Goal: Task Accomplishment & Management: Manage account settings

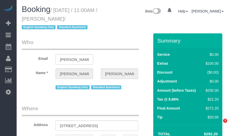
select select "NY"
select select "number:89"
select select "number:90"
select select "number:15"
select select "number:5"
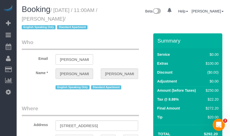
select select "string:stripe-pm_1RwvTp4VGloSiKo7UKaZBMca"
select select "spot1"
select select "object:980"
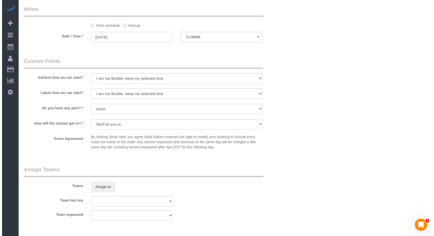
scroll to position [587, 0]
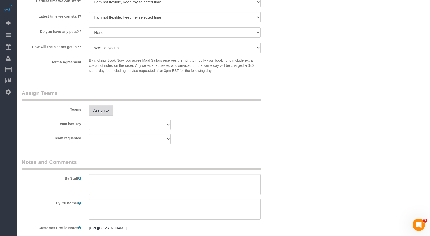
click at [104, 115] on button "Assign to" at bounding box center [101, 110] width 25 height 11
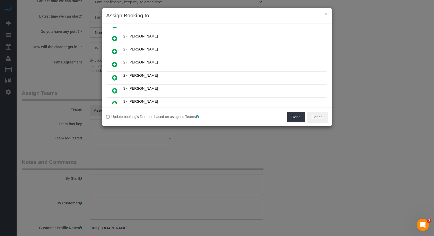
scroll to position [153, 0]
click at [116, 64] on icon at bounding box center [114, 65] width 5 height 6
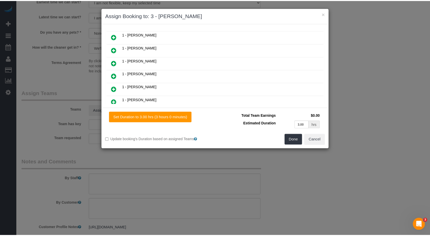
scroll to position [0, 0]
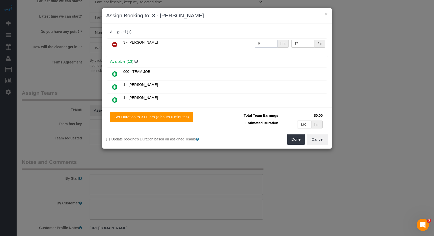
click at [229, 44] on input "0" at bounding box center [266, 44] width 23 height 8
drag, startPoint x: 192, startPoint y: 44, endPoint x: 225, endPoint y: 43, distance: 33.2
click at [193, 43] on td "3 - [PERSON_NAME]" at bounding box center [188, 44] width 132 height 13
drag, startPoint x: 195, startPoint y: 46, endPoint x: 220, endPoint y: 46, distance: 24.8
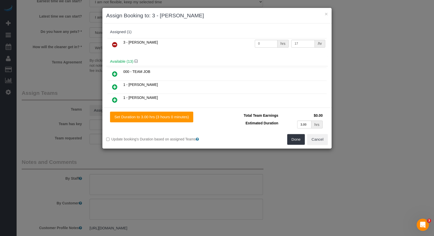
click at [196, 46] on td "3 - [PERSON_NAME]" at bounding box center [188, 44] width 132 height 13
click at [229, 44] on input "0" at bounding box center [266, 44] width 23 height 8
type input "3"
click at [229, 49] on td "3 - [PERSON_NAME]" at bounding box center [188, 44] width 132 height 13
click at [229, 136] on button "Done" at bounding box center [296, 139] width 18 height 11
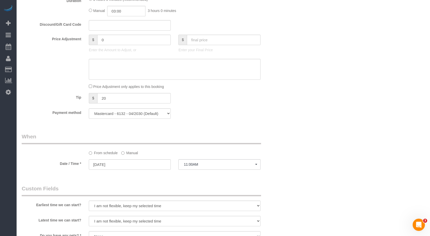
scroll to position [434, 0]
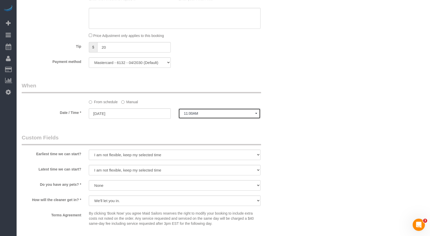
click at [218, 116] on span "11:00AM" at bounding box center [219, 114] width 71 height 4
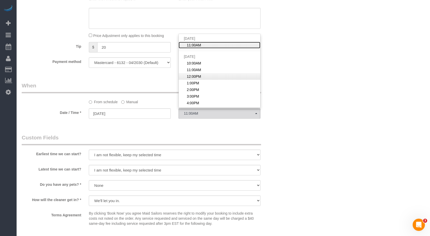
scroll to position [26, 0]
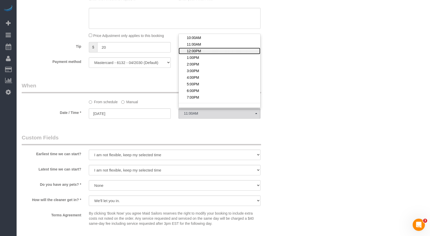
click at [216, 54] on link "12:00PM" at bounding box center [219, 51] width 81 height 7
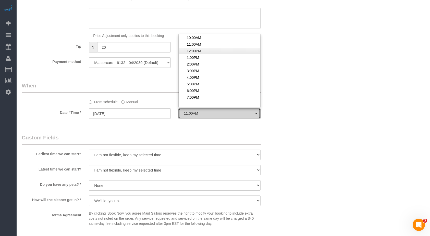
select select "spot4"
type input "08/18/2025"
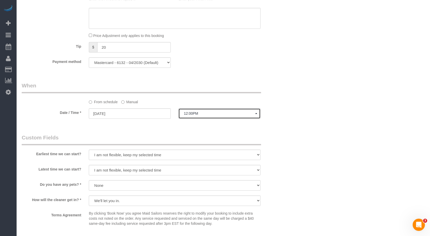
scroll to position [460, 0]
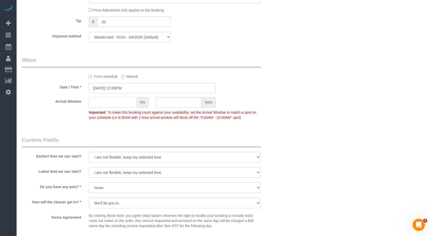
click at [116, 107] on input "text" at bounding box center [113, 102] width 48 height 10
click at [141, 107] on span "hrs" at bounding box center [142, 102] width 11 height 10
click at [123, 93] on input "08/18/2025 12:00PM" at bounding box center [152, 88] width 127 height 10
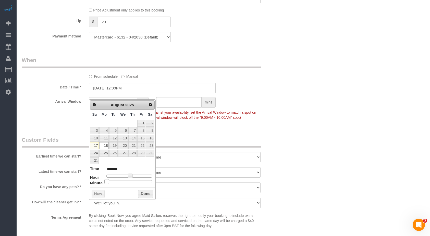
type input "08/18/2025 12:05PM"
type input "*******"
type input "08/18/2025 12:10PM"
type input "*******"
type input "08/18/2025 12:15PM"
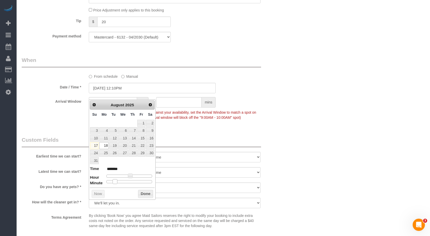
type input "*******"
type input "08/18/2025 12:20PM"
type input "*******"
type input "08/18/2025 12:25PM"
type input "*******"
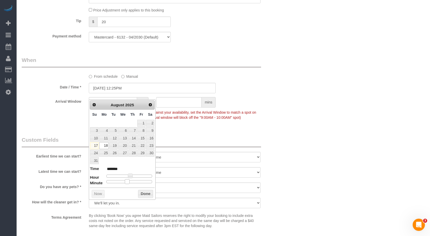
type input "[DATE] 12:30PM"
type input "*******"
drag, startPoint x: 108, startPoint y: 184, endPoint x: 133, endPoint y: 184, distance: 24.8
click at [133, 136] on span at bounding box center [131, 182] width 5 height 5
click at [146, 136] on button "Done" at bounding box center [145, 194] width 15 height 8
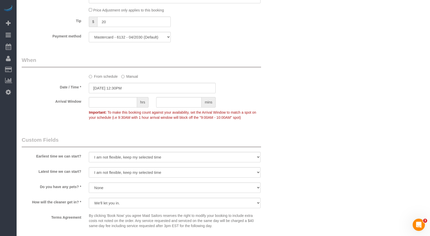
click at [57, 133] on div "Who Email [PERSON_NAME][EMAIL_ADDRESS][PERSON_NAME][DOMAIN_NAME] Name * [PERSON…" at bounding box center [152, 5] width 269 height 893
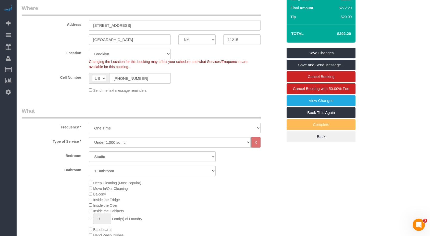
scroll to position [35, 0]
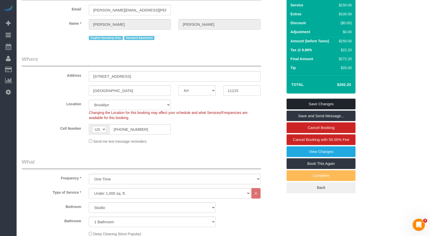
click at [229, 110] on link "Save Changes" at bounding box center [321, 104] width 69 height 11
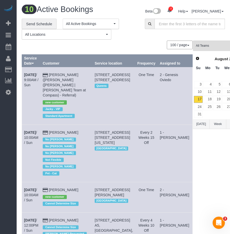
click at [70, 45] on div "100 / page 10 / page 20 / page 30 / page 40 / page 50 / page 100 / page" at bounding box center [107, 45] width 171 height 9
click at [42, 23] on link "Send Schedule" at bounding box center [39, 24] width 35 height 11
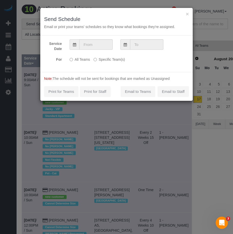
click at [74, 46] on span at bounding box center [75, 44] width 10 height 10
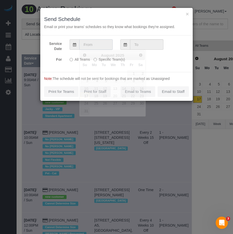
click at [89, 45] on input "text" at bounding box center [95, 44] width 33 height 10
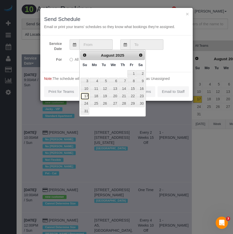
click at [88, 96] on link "17" at bounding box center [85, 96] width 9 height 7
type input "[DATE]"
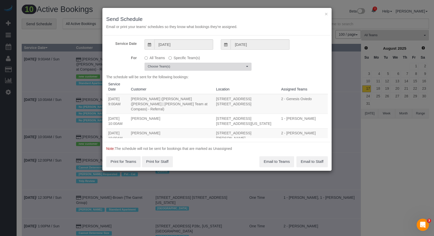
click at [204, 67] on span "Choose Team(s)" at bounding box center [196, 67] width 97 height 4
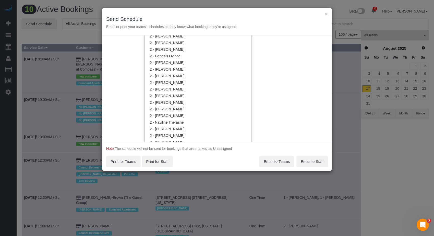
scroll to position [434, 0]
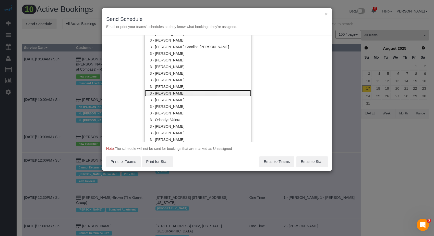
click at [192, 92] on link "3 - [PERSON_NAME]" at bounding box center [198, 93] width 106 height 7
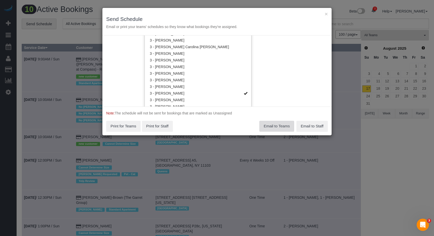
click at [229, 136] on div "× Send Schedule Email or print your teams' schedules so they know what bookings…" at bounding box center [217, 118] width 434 height 236
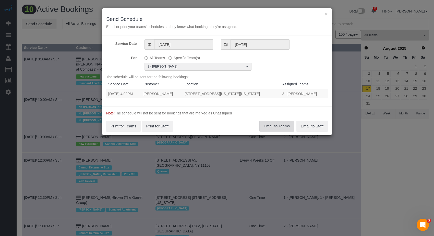
scroll to position [0, 0]
click at [203, 96] on td "[STREET_ADDRESS][US_STATE][US_STATE]" at bounding box center [232, 93] width 98 height 9
drag, startPoint x: 128, startPoint y: 94, endPoint x: 139, endPoint y: 94, distance: 11.5
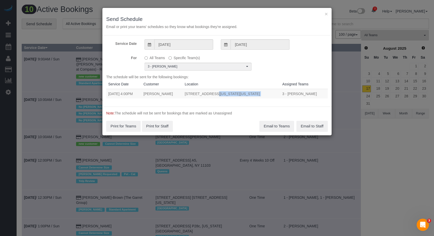
click at [138, 94] on td "[DATE] 4:00PM" at bounding box center [123, 93] width 35 height 9
drag, startPoint x: 139, startPoint y: 94, endPoint x: 163, endPoint y: 95, distance: 23.8
click at [163, 95] on td "[PERSON_NAME]" at bounding box center [161, 93] width 41 height 9
drag, startPoint x: 185, startPoint y: 97, endPoint x: 192, endPoint y: 96, distance: 6.5
click at [190, 97] on td "[STREET_ADDRESS][US_STATE][US_STATE]" at bounding box center [232, 93] width 98 height 9
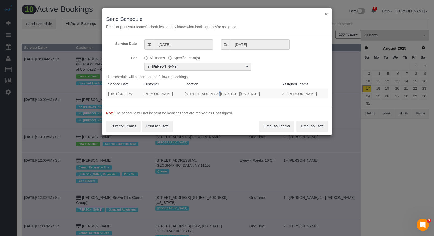
click at [229, 13] on button "×" at bounding box center [326, 13] width 3 height 5
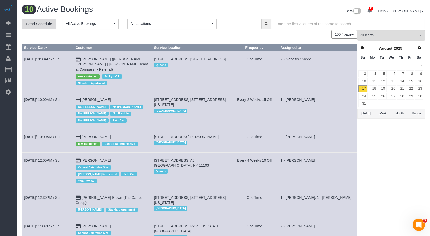
click at [34, 25] on link "Send Schedule" at bounding box center [39, 24] width 35 height 11
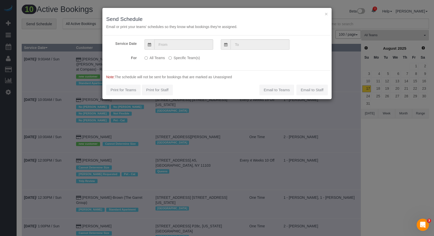
click at [148, 44] on icon at bounding box center [149, 45] width 3 height 4
click at [150, 46] on icon at bounding box center [149, 45] width 3 height 4
click at [169, 48] on input "text" at bounding box center [183, 44] width 59 height 10
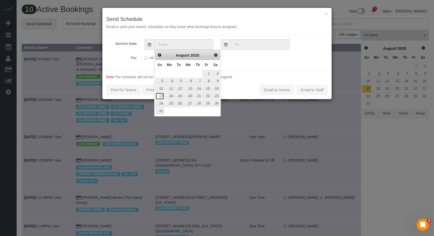
click at [159, 96] on link "17" at bounding box center [160, 96] width 9 height 7
type input "[DATE]"
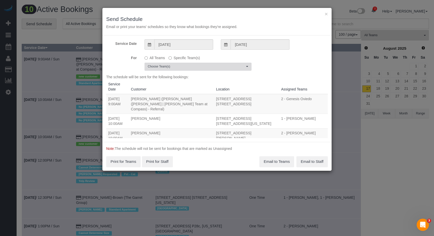
click at [219, 65] on span "Choose Team(s)" at bounding box center [196, 67] width 97 height 4
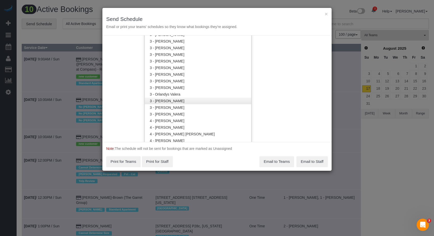
scroll to position [434, 0]
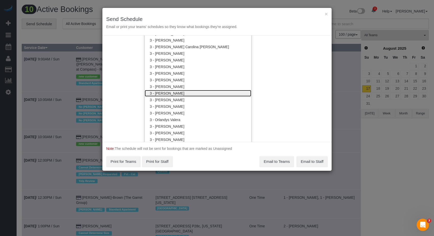
click at [181, 92] on link "3 - [PERSON_NAME]" at bounding box center [198, 93] width 106 height 7
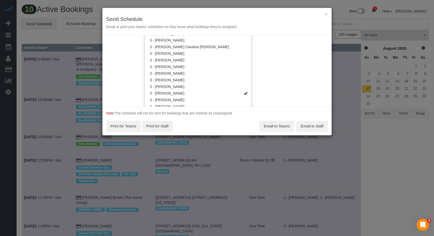
click at [229, 95] on div "Service Date [DATE] [DATE] For All Teams Specific Team(s) 3 - [PERSON_NAME] Cho…" at bounding box center [216, 70] width 229 height 71
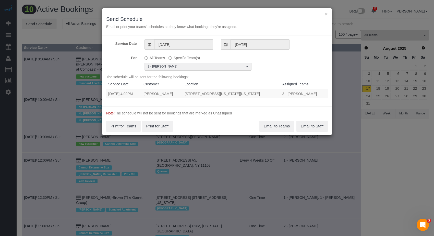
scroll to position [0, 0]
click at [229, 13] on button "×" at bounding box center [326, 13] width 3 height 5
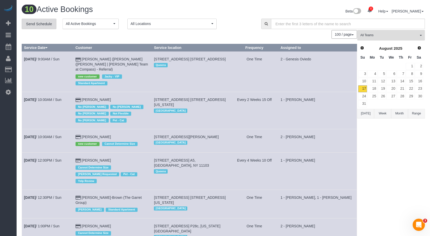
click at [34, 24] on link "Send Schedule" at bounding box center [39, 24] width 35 height 11
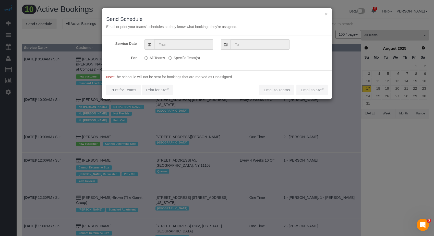
click at [147, 44] on span at bounding box center [150, 44] width 10 height 10
click at [150, 45] on icon at bounding box center [149, 45] width 3 height 4
click at [165, 45] on input "text" at bounding box center [183, 44] width 59 height 10
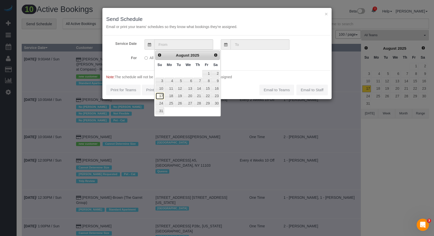
click at [161, 96] on link "17" at bounding box center [160, 96] width 9 height 7
type input "[DATE]"
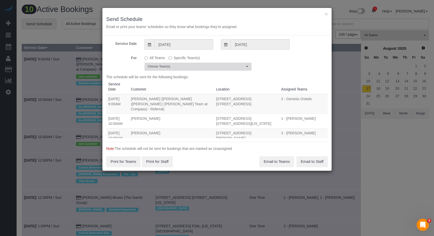
click at [211, 68] on span "Choose Team(s)" at bounding box center [196, 67] width 97 height 4
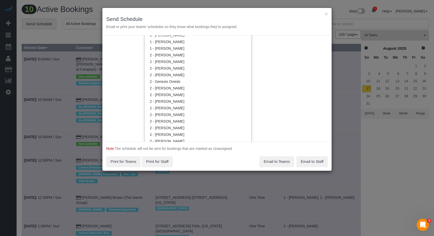
scroll to position [434, 0]
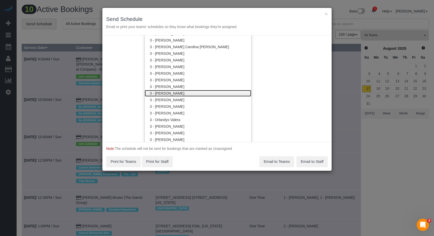
click at [190, 91] on link "3 - [PERSON_NAME]" at bounding box center [198, 93] width 106 height 7
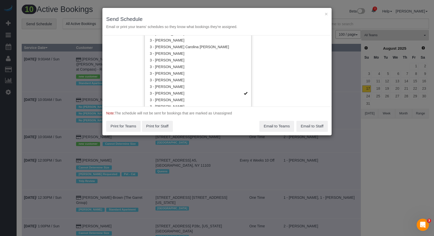
click at [229, 97] on div "Service Date [DATE] [DATE] For All Teams Specific Team(s) 3 - [PERSON_NAME] Cho…" at bounding box center [216, 70] width 229 height 71
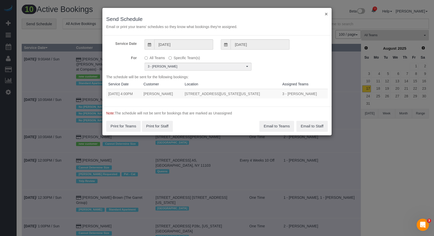
click at [229, 14] on button "×" at bounding box center [326, 13] width 3 height 5
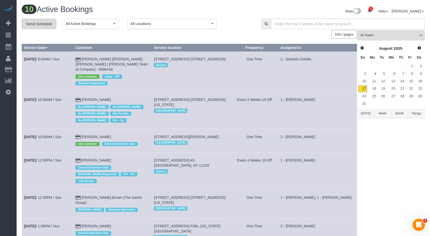
click at [46, 25] on link "Send Schedule" at bounding box center [39, 24] width 35 height 11
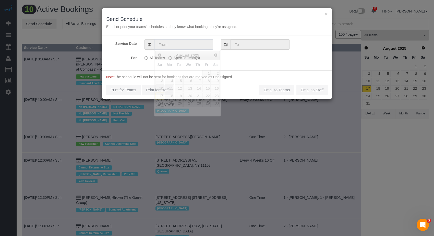
click at [179, 47] on input "text" at bounding box center [183, 44] width 59 height 10
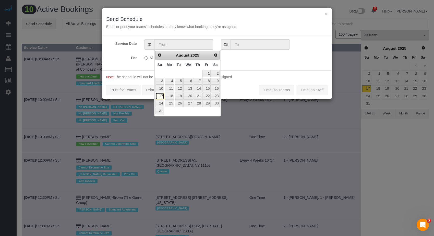
click at [161, 97] on link "17" at bounding box center [160, 96] width 9 height 7
type input "[DATE]"
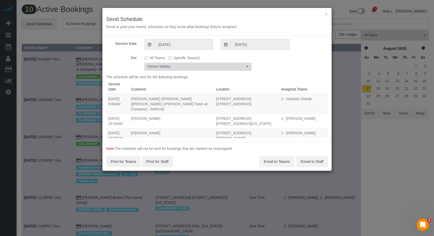
click at [228, 68] on span "Choose Team(s)" at bounding box center [196, 67] width 97 height 4
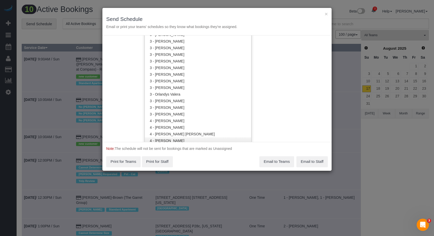
scroll to position [409, 0]
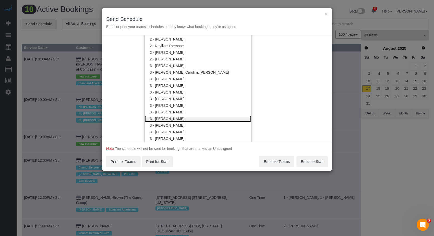
click at [179, 120] on link "3 - [PERSON_NAME]" at bounding box center [198, 119] width 106 height 7
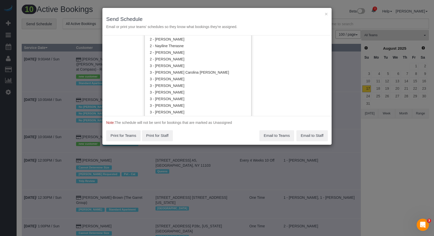
click at [229, 108] on div "Service Date [DATE] [DATE] For All Teams Specific Team(s) 3 - [PERSON_NAME] Cho…" at bounding box center [216, 75] width 229 height 81
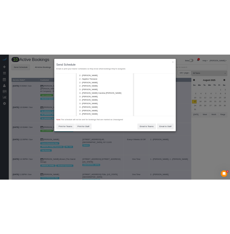
scroll to position [0, 0]
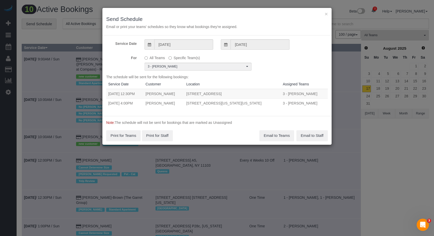
click at [229, 73] on div "Service Date [DATE] [DATE] For All Teams Specific Team(s) 3 - [PERSON_NAME] Cho…" at bounding box center [216, 75] width 229 height 81
click at [229, 95] on td "[STREET_ADDRESS]" at bounding box center [232, 94] width 97 height 10
click at [229, 102] on td "[STREET_ADDRESS][US_STATE][US_STATE]" at bounding box center [232, 103] width 97 height 9
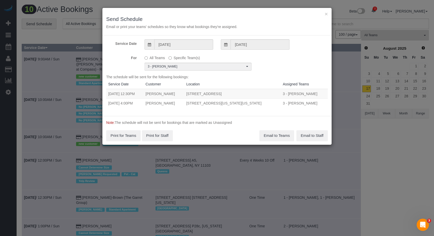
click at [229, 80] on th "Assigned Teams" at bounding box center [304, 84] width 47 height 9
click at [229, 134] on button "Email to Teams" at bounding box center [276, 135] width 35 height 11
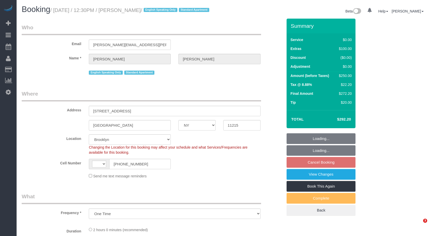
select select "NY"
select select "number:89"
select select "number:90"
select select "number:15"
select select "number:5"
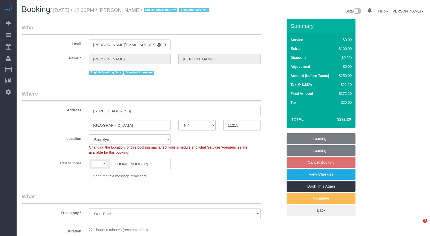
select select "object:977"
select select "string:US"
select select "string:stripe-pm_1RwvTp4VGloSiKo7UKaZBMca"
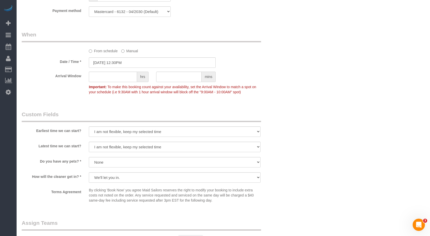
scroll to position [460, 0]
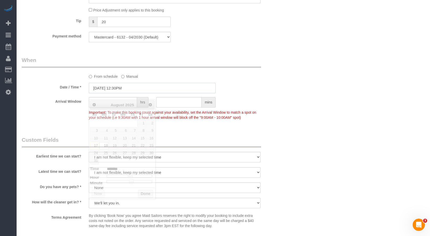
click at [106, 93] on input "[DATE] 12:30PM" at bounding box center [152, 88] width 127 height 10
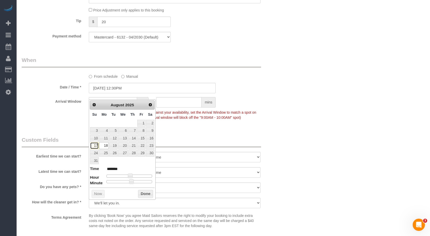
click at [96, 146] on link "17" at bounding box center [94, 145] width 9 height 7
type input "[DATE] 12:30PM"
click at [53, 123] on div "Arrival Window hrs mins Important: To make this booking count against your avai…" at bounding box center [152, 109] width 269 height 25
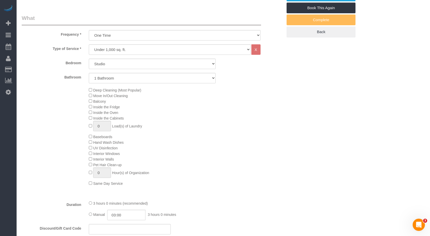
scroll to position [77, 0]
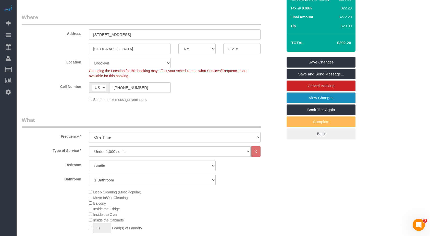
click at [308, 102] on link "View Changes" at bounding box center [321, 98] width 69 height 11
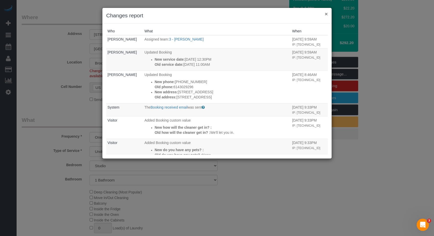
click at [325, 13] on button "×" at bounding box center [326, 13] width 3 height 5
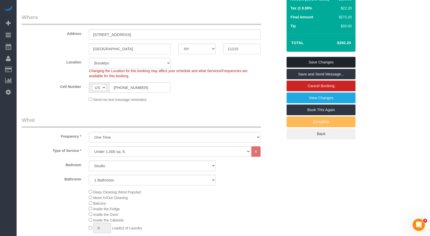
click at [310, 68] on link "Save Changes" at bounding box center [321, 62] width 69 height 11
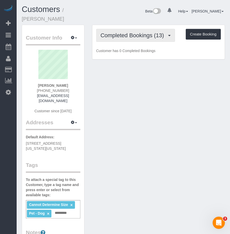
click at [143, 37] on span "Completed Bookings (13)" at bounding box center [133, 35] width 66 height 6
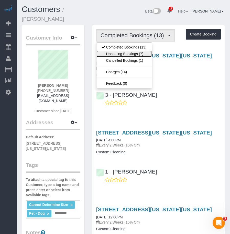
click at [124, 52] on link "Upcoming Bookings (7)" at bounding box center [123, 54] width 55 height 7
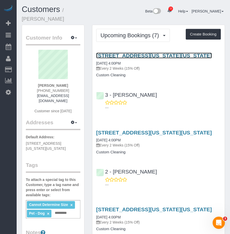
click at [162, 55] on link "38 Fort Washington Avenue, Apt. 6, New York, NY 10032" at bounding box center [153, 56] width 115 height 6
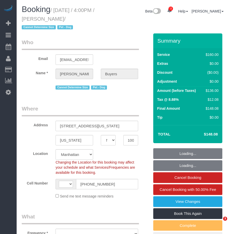
select select "NY"
select select "string:stripe-pm_1QlZLV4VGloSiKo7XdppEUXZ"
select select "string:US"
select select "object:1003"
select select "number:60"
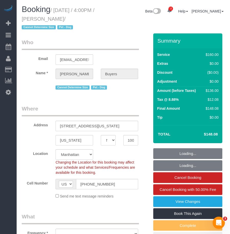
select select "number:76"
select select "number:13"
select select "number:5"
select select "object:1015"
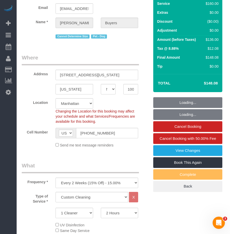
select select "spot1"
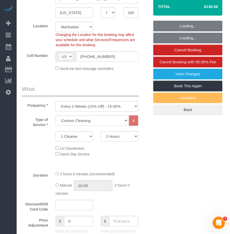
scroll to position [153, 0]
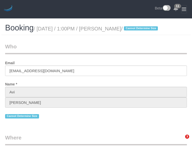
select select "NY"
select select "object:870"
select select "spot1"
select select "number:61"
select select "number:77"
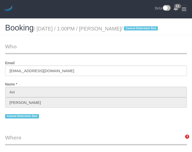
select select "number:15"
select select "number:5"
select select "2"
select select "object:1400"
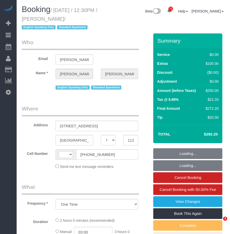
select select "NY"
select select "object:1393"
select select "string:[GEOGRAPHIC_DATA]"
select select "string:stripe-pm_1RwvTp4VGloSiKo7UKaZBMca"
select select "number:89"
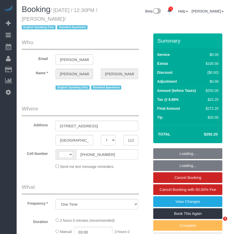
select select "number:90"
select select "number:15"
select select "number:5"
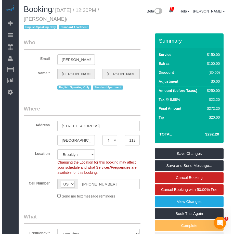
scroll to position [51, 0]
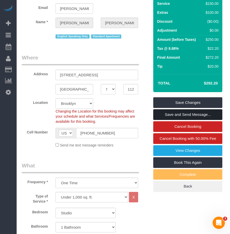
click at [175, 113] on link "Save and Send Message..." at bounding box center [187, 114] width 69 height 11
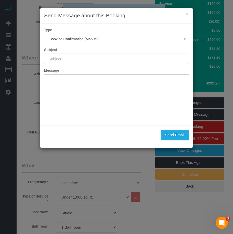
type input "Cleaning Confirmed for [DATE] 12:30pm"
type input ""[PERSON_NAME]" <[PERSON_NAME][EMAIL_ADDRESS][PERSON_NAME][DOMAIN_NAME]>"
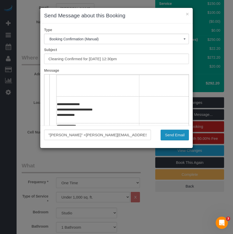
click at [177, 136] on button "Send Email" at bounding box center [175, 135] width 28 height 11
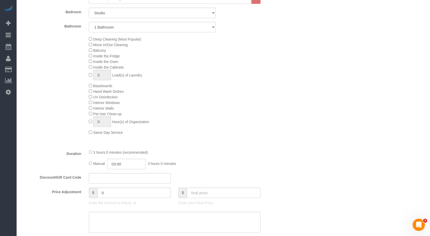
scroll to position [146, 0]
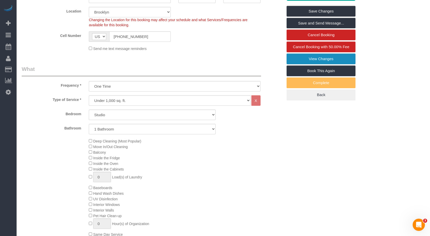
click at [229, 64] on link "View Changes" at bounding box center [321, 59] width 69 height 11
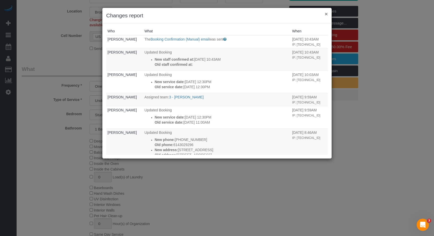
click at [229, 14] on button "×" at bounding box center [326, 13] width 3 height 5
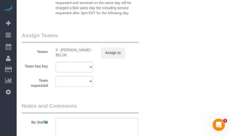
scroll to position [861, 0]
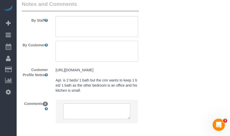
click at [86, 59] on textarea at bounding box center [96, 51] width 82 height 21
type textarea "p"
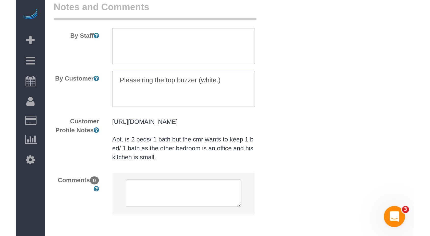
scroll to position [717, 0]
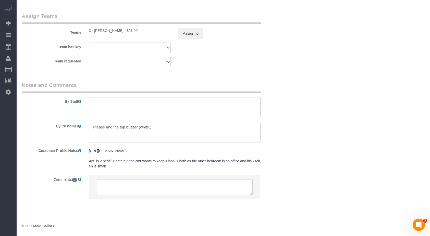
type textarea "Please ring the top buzzer (white.)"
click at [139, 126] on textarea at bounding box center [175, 132] width 172 height 21
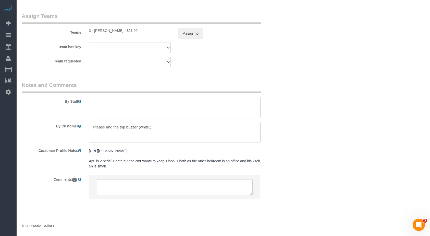
click at [119, 104] on textarea at bounding box center [175, 107] width 172 height 21
paste textarea "Please ring the top buzzer (white.)"
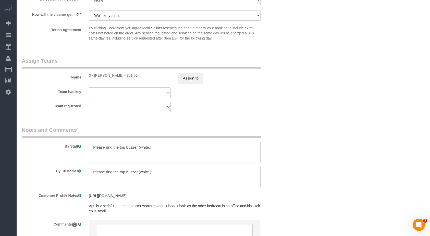
scroll to position [640, 0]
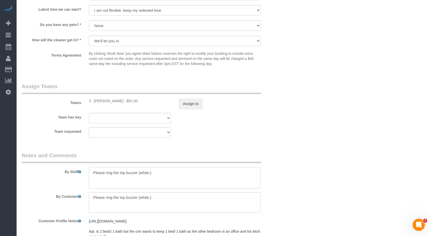
type textarea "Please ring the top buzzer (white.)"
click at [106, 46] on select "We'll let you in. Doorman/Front Desk has the key. Other (Provide details)" at bounding box center [175, 41] width 172 height 10
select select "number:7"
click at [89, 42] on select "We'll let you in. Doorman/Front Desk has the key. Other (Provide details)" at bounding box center [175, 41] width 172 height 10
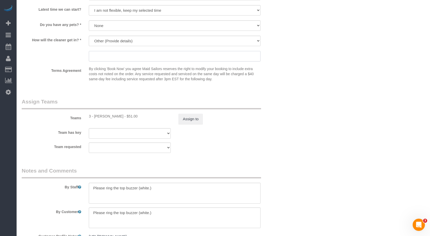
click at [119, 62] on input "text" at bounding box center [175, 56] width 172 height 10
paste input "Please ring the top buzzer (white.)"
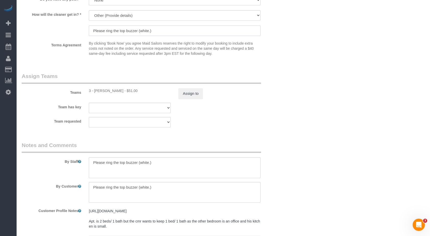
type input "Please ring the top buzzer (white.)"
click at [114, 169] on textarea at bounding box center [175, 168] width 172 height 21
click at [229, 164] on div "By Staff" at bounding box center [152, 160] width 269 height 37
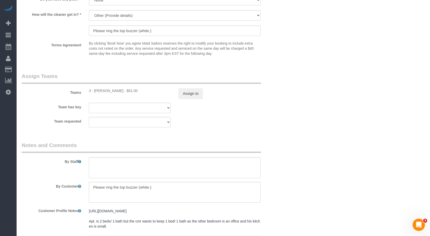
scroll to position [615, 0]
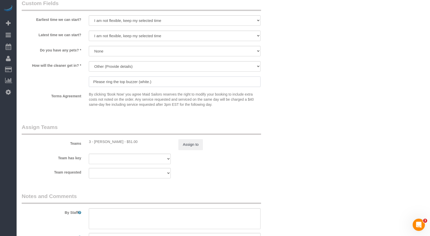
click at [127, 87] on input "Please ring the top buzzer (white.)" at bounding box center [175, 82] width 172 height 10
click at [166, 87] on input "Please ring the top buzzer (white.)" at bounding box center [175, 82] width 172 height 10
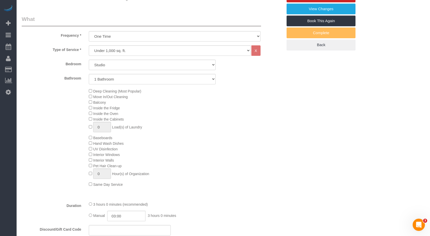
scroll to position [119, 0]
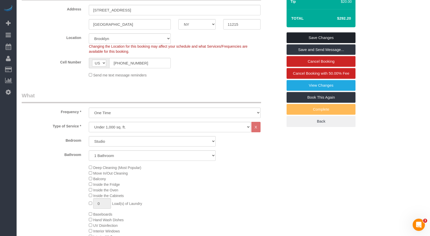
click at [229, 43] on link "Save Changes" at bounding box center [321, 37] width 69 height 11
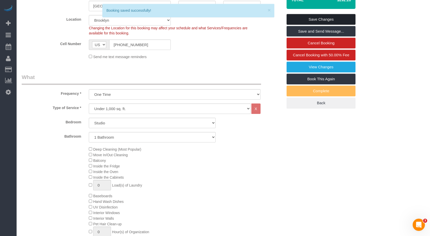
scroll to position [101, 0]
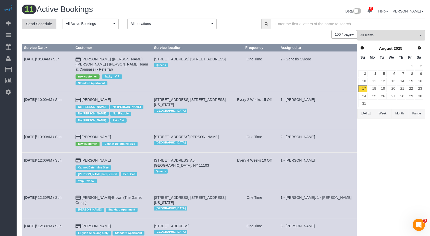
click at [29, 22] on link "Send Schedule" at bounding box center [39, 24] width 35 height 11
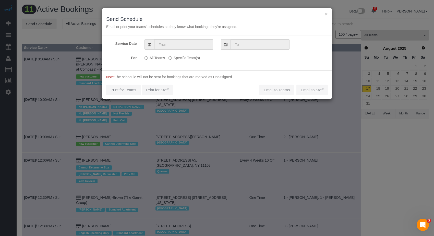
click at [147, 43] on span at bounding box center [150, 44] width 10 height 10
click at [152, 45] on span at bounding box center [150, 44] width 10 height 10
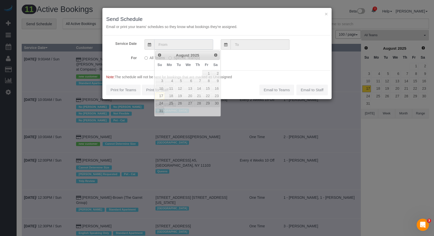
click at [160, 42] on input "text" at bounding box center [183, 44] width 59 height 10
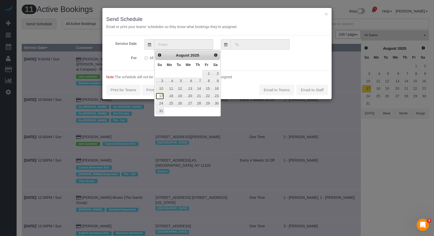
click at [160, 95] on link "17" at bounding box center [160, 96] width 9 height 7
type input "[DATE]"
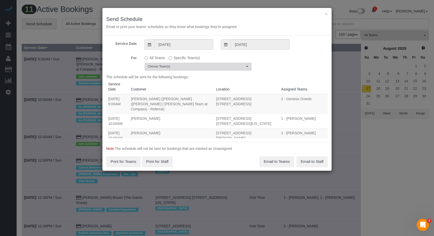
click at [210, 68] on span "Choose Team(s)" at bounding box center [196, 67] width 97 height 4
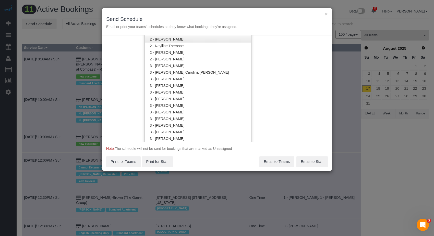
scroll to position [434, 0]
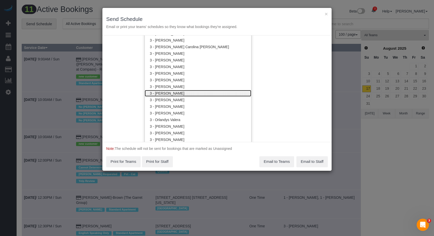
click at [178, 93] on link "3 - [PERSON_NAME]" at bounding box center [198, 93] width 106 height 7
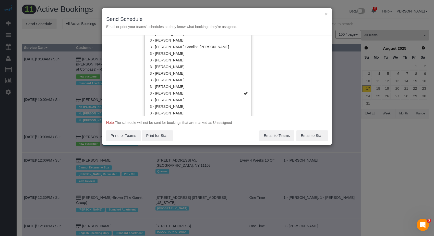
click at [229, 79] on div "Service Date [DATE] [DATE] For All Teams Specific Team(s) 3 - [PERSON_NAME] Cho…" at bounding box center [216, 75] width 229 height 81
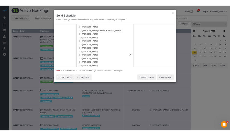
scroll to position [0, 0]
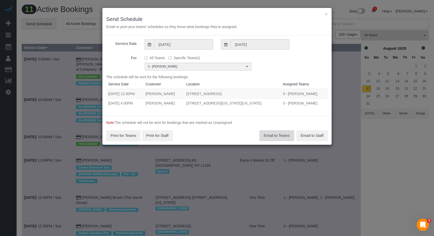
click at [229, 134] on button "Email to Teams" at bounding box center [276, 135] width 35 height 11
